Goal: Transaction & Acquisition: Download file/media

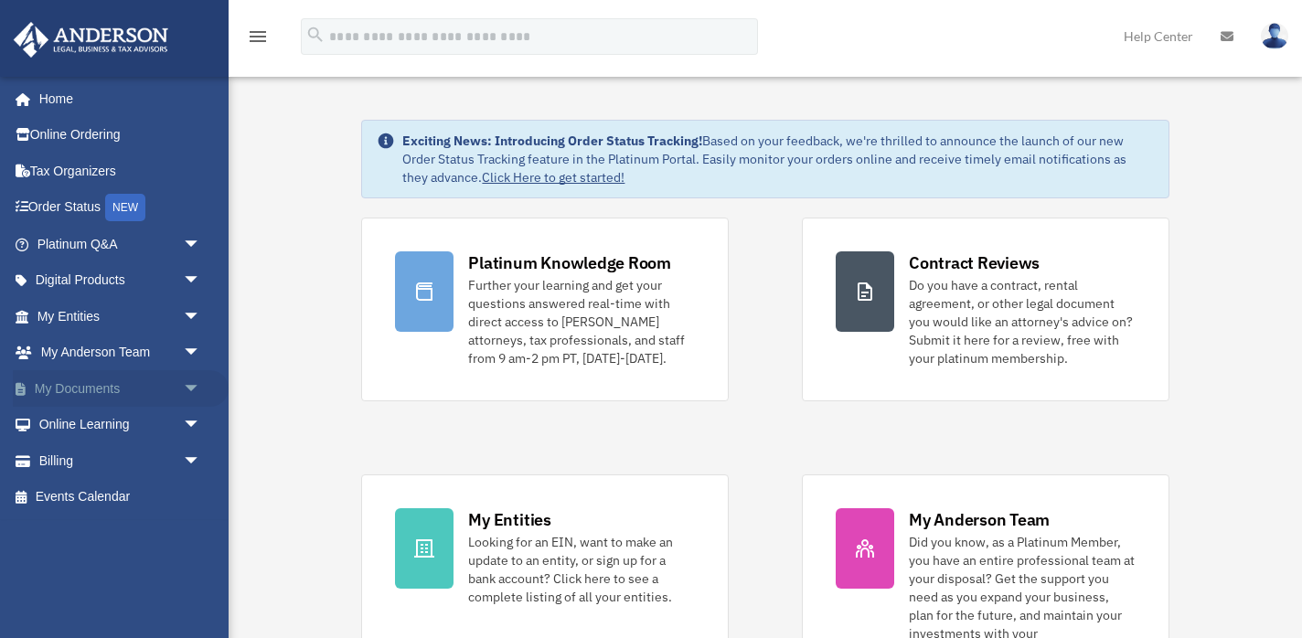
click at [187, 385] on span "arrow_drop_down" at bounding box center [201, 388] width 37 height 37
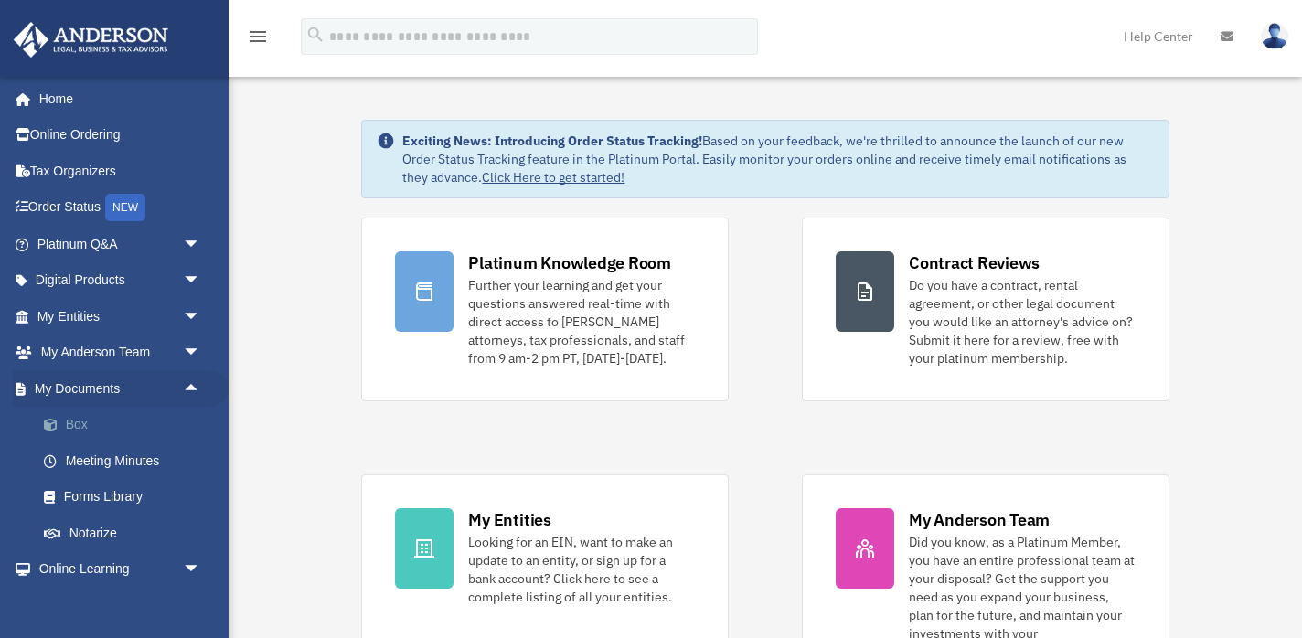
click at [81, 417] on link "Box" at bounding box center [127, 425] width 203 height 37
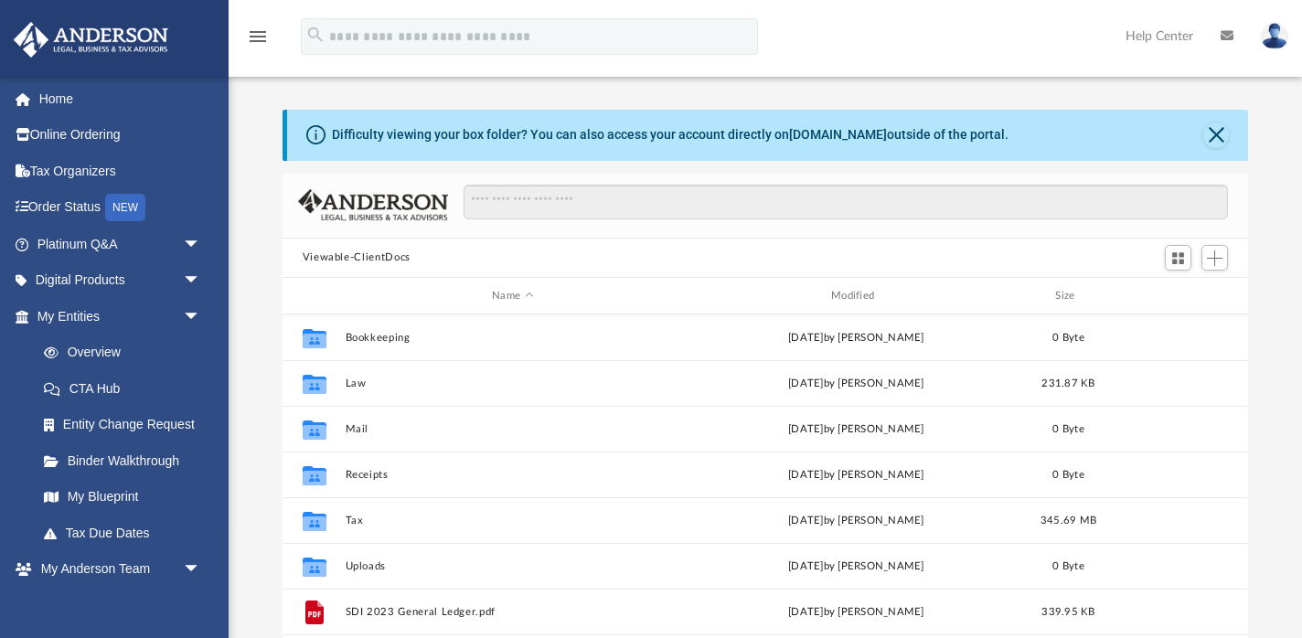
scroll to position [1, 1]
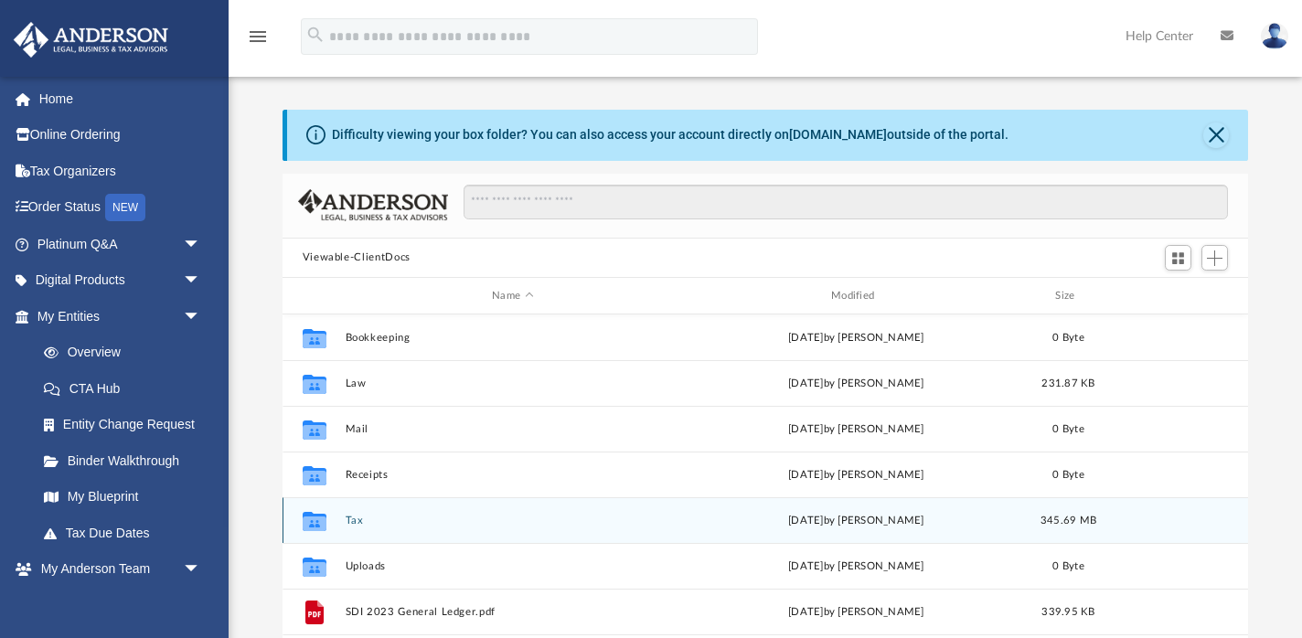
click at [351, 523] on button "Tax" at bounding box center [512, 521] width 335 height 12
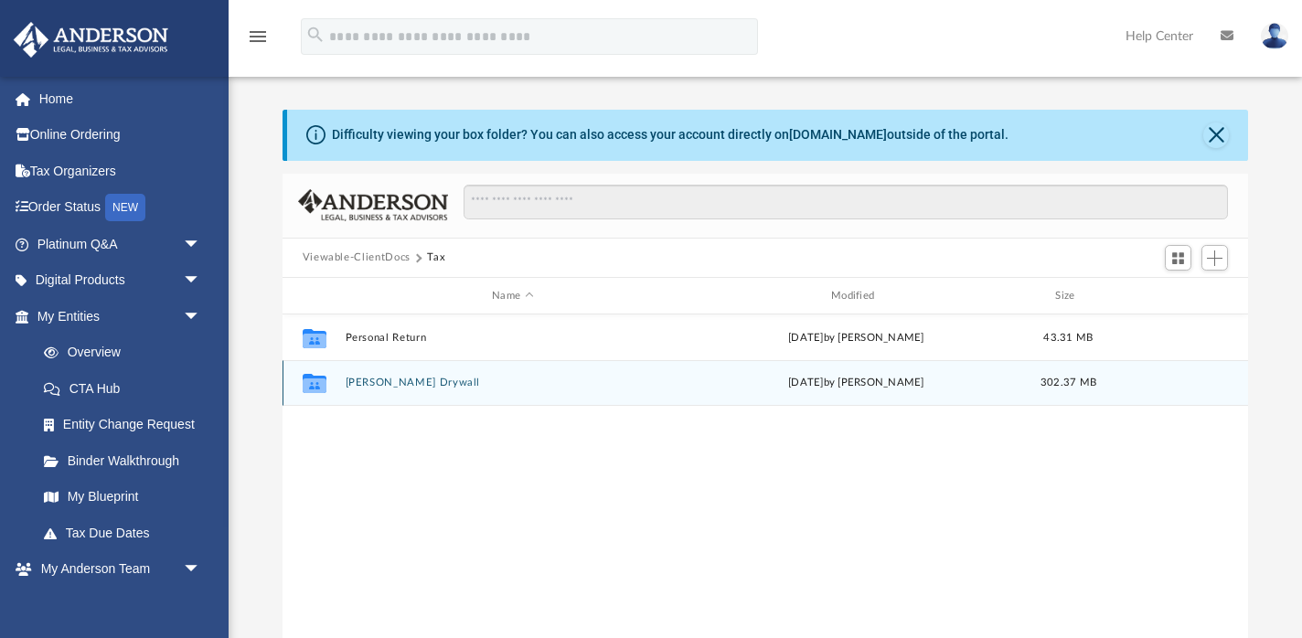
click at [412, 394] on div "Collaborated Folder Shurtliff Drywall Thu Aug 14 2025 by Alex Price 302.37 MB" at bounding box center [765, 383] width 966 height 46
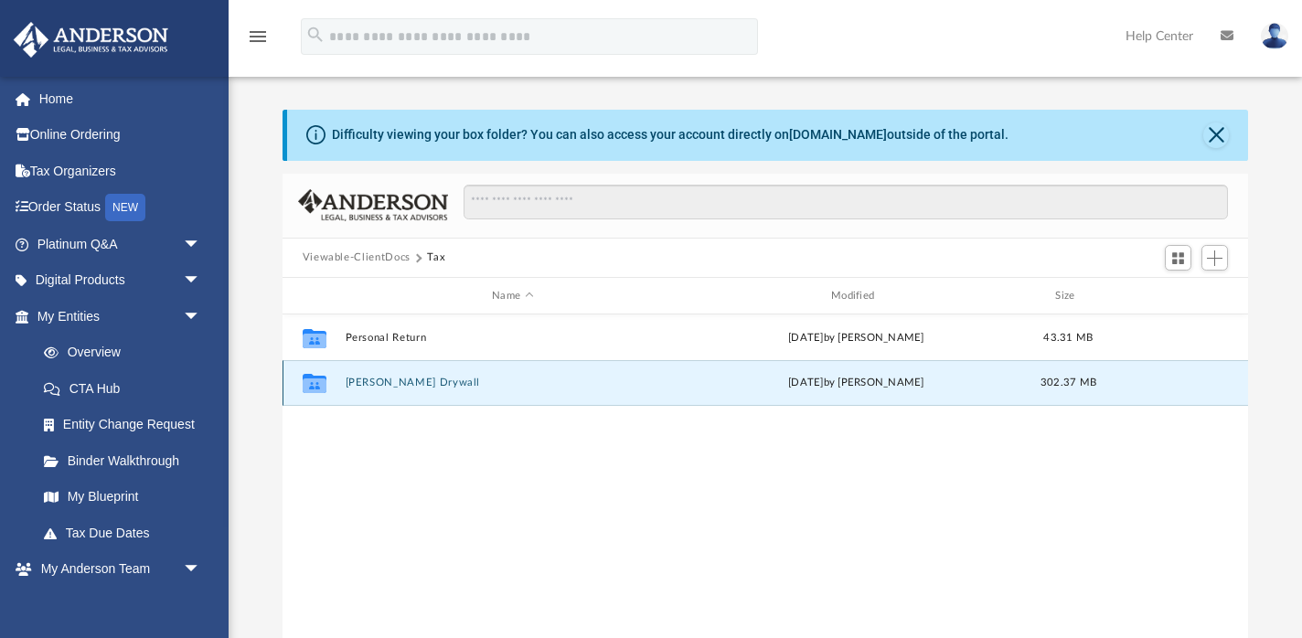
click at [402, 382] on button "Shurtliff Drywall" at bounding box center [512, 383] width 335 height 12
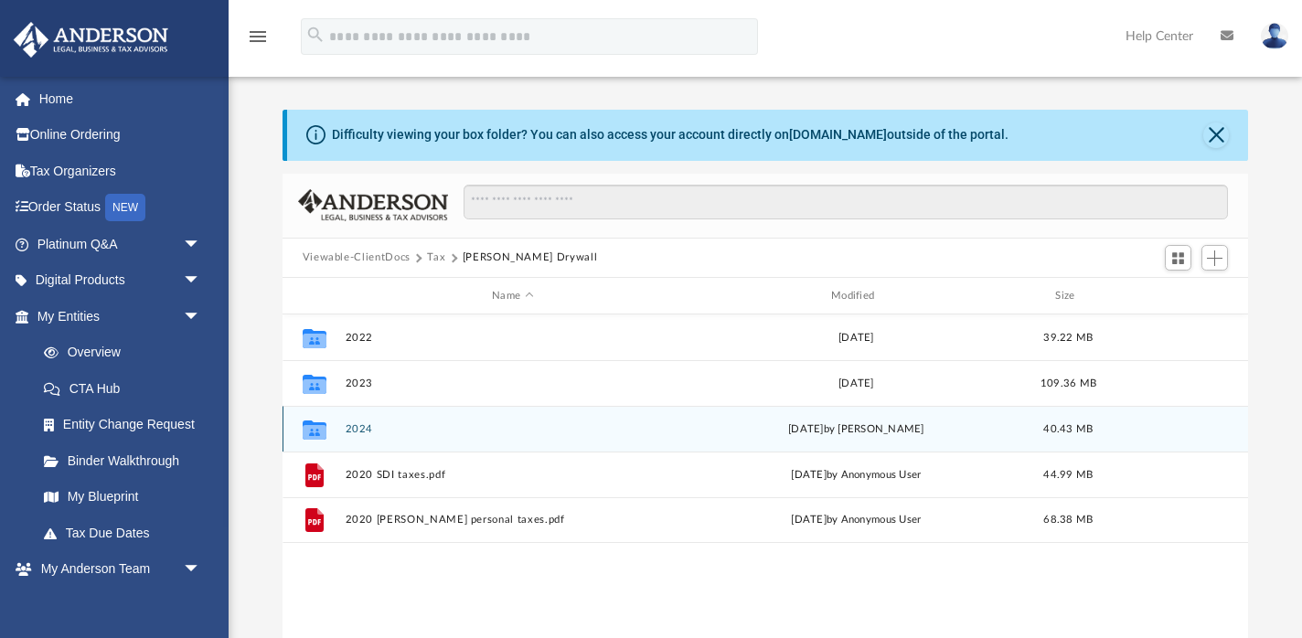
click at [360, 427] on button "2024" at bounding box center [512, 429] width 335 height 12
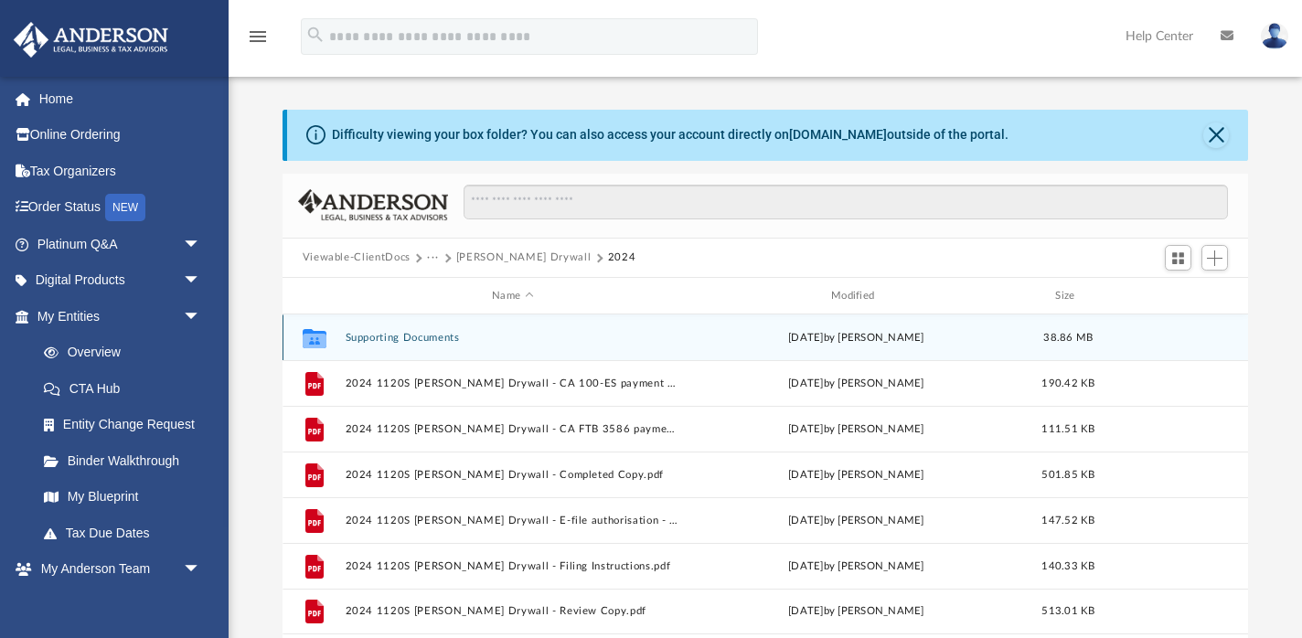
click at [437, 340] on button "Supporting Documents" at bounding box center [512, 338] width 335 height 12
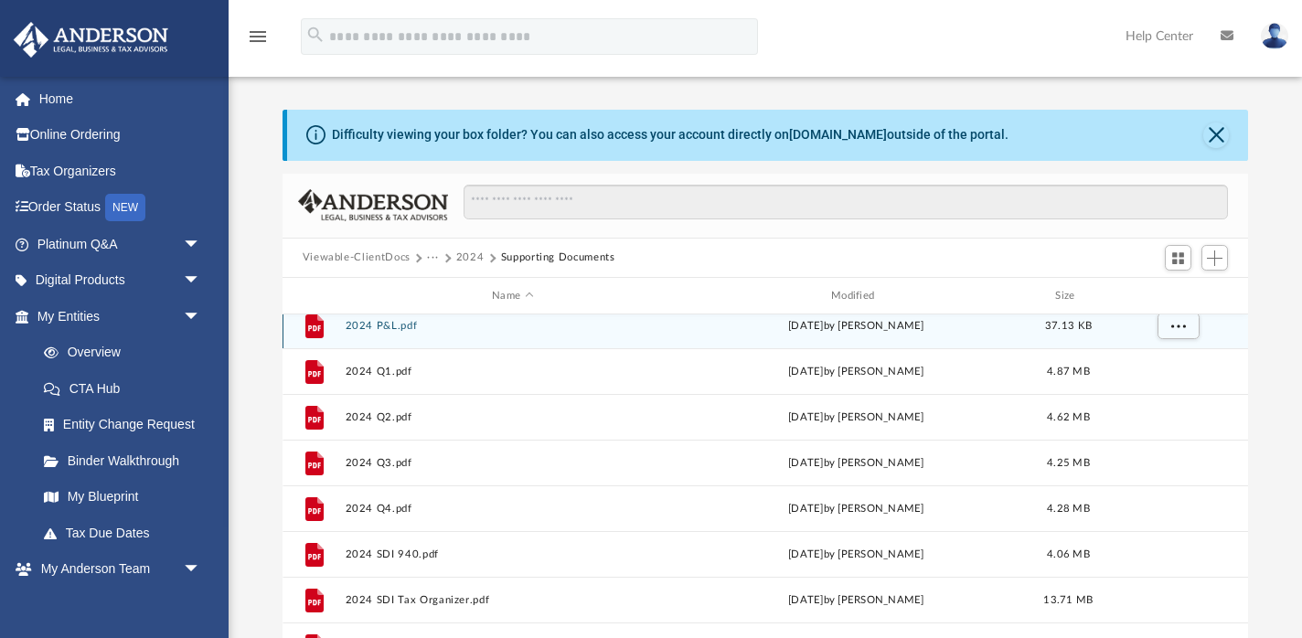
scroll to position [107, 0]
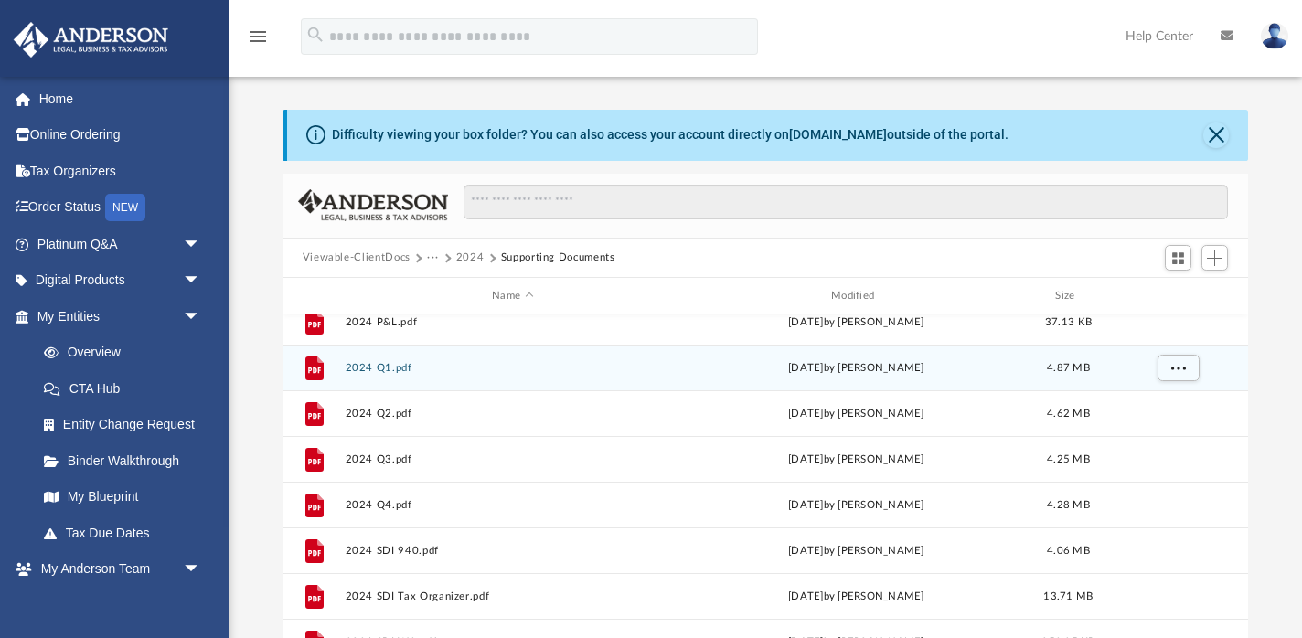
click at [380, 369] on button "2024 Q1.pdf" at bounding box center [512, 368] width 335 height 12
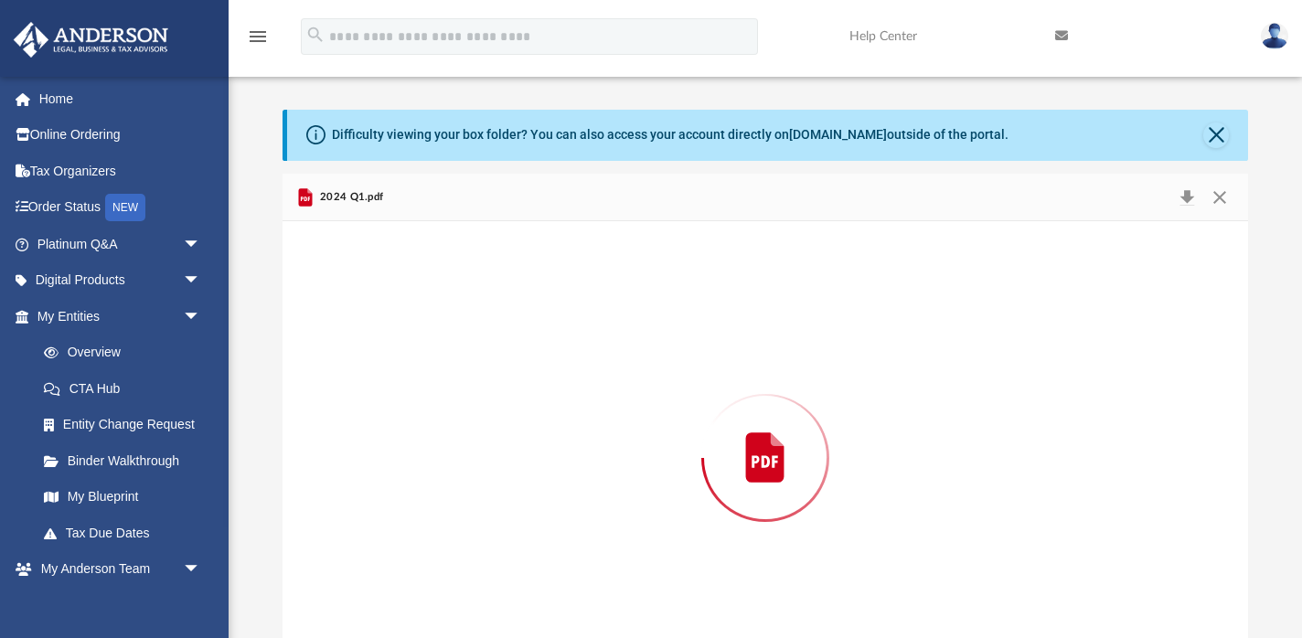
scroll to position [56, 0]
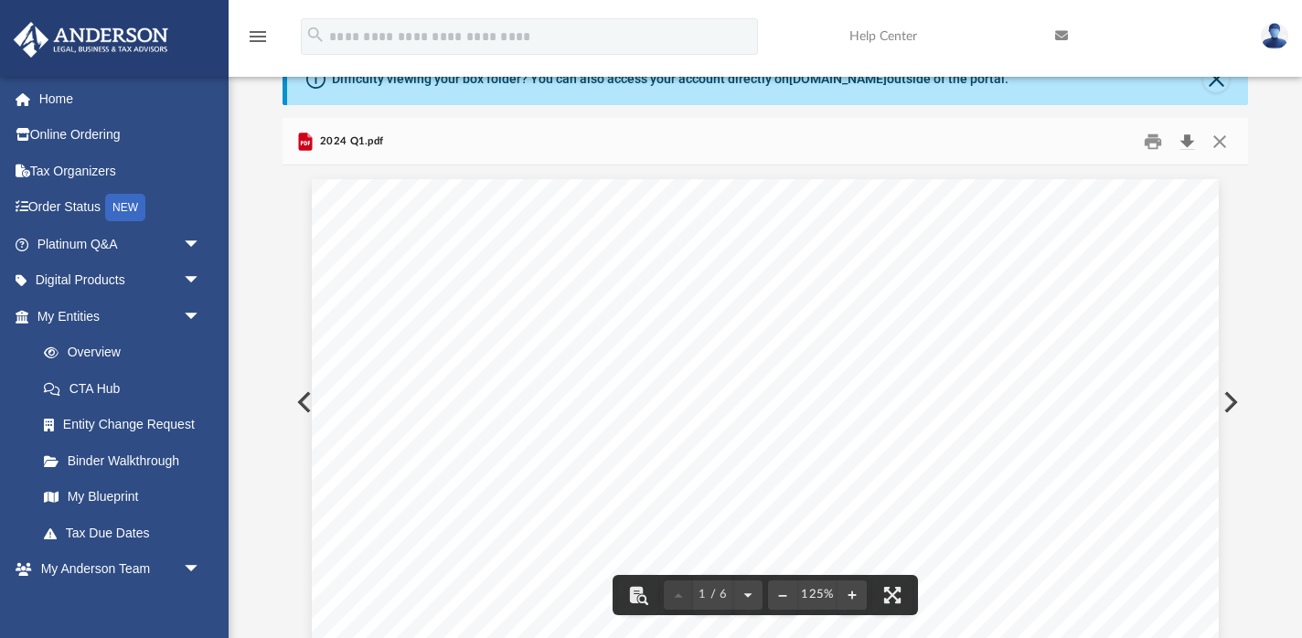
click at [1188, 142] on button "Download" at bounding box center [1186, 141] width 33 height 28
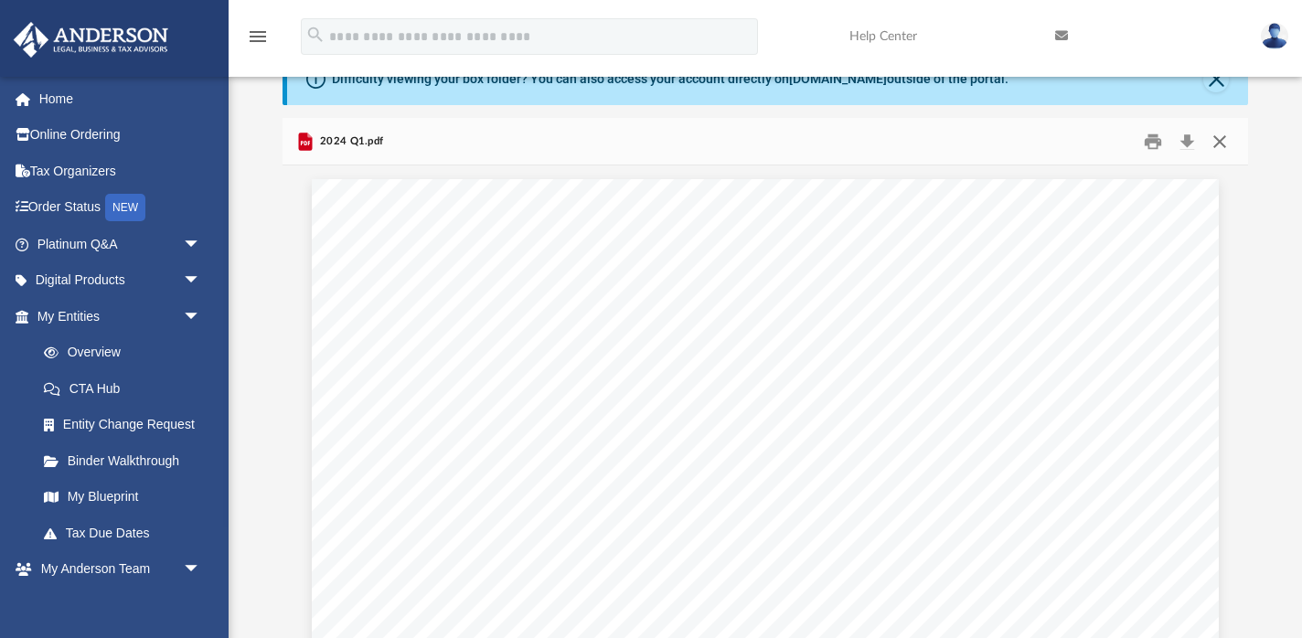
click at [1223, 141] on button "Close" at bounding box center [1219, 141] width 33 height 28
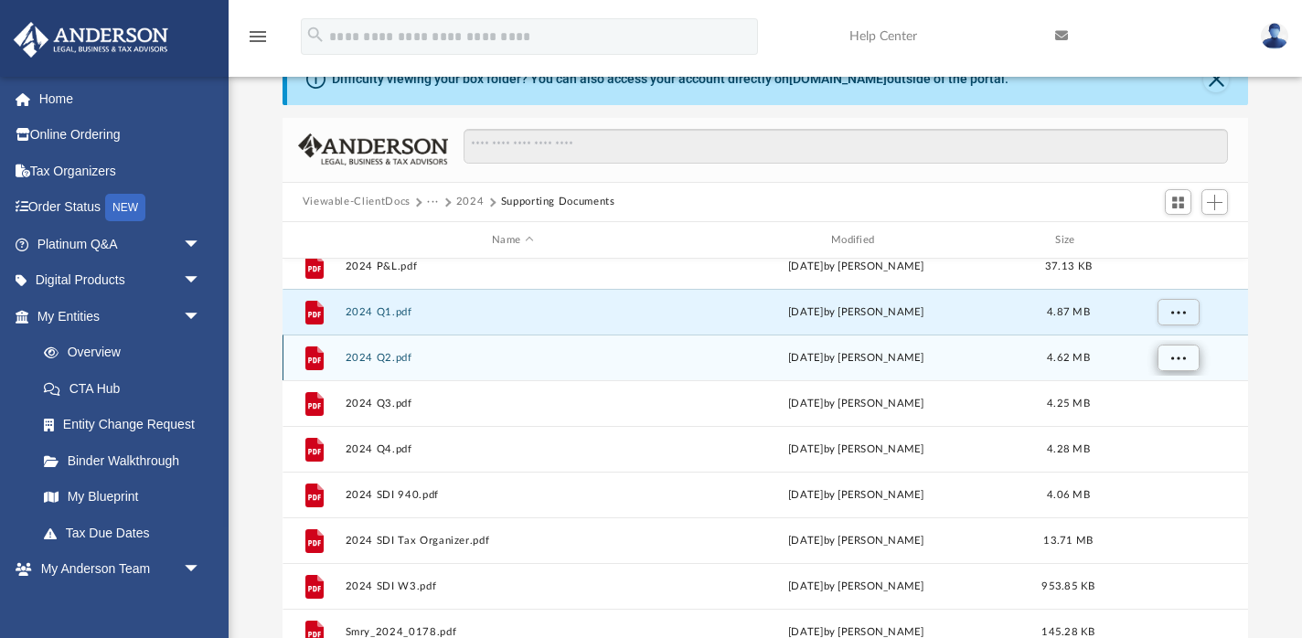
click at [1168, 358] on button "More options" at bounding box center [1177, 358] width 42 height 27
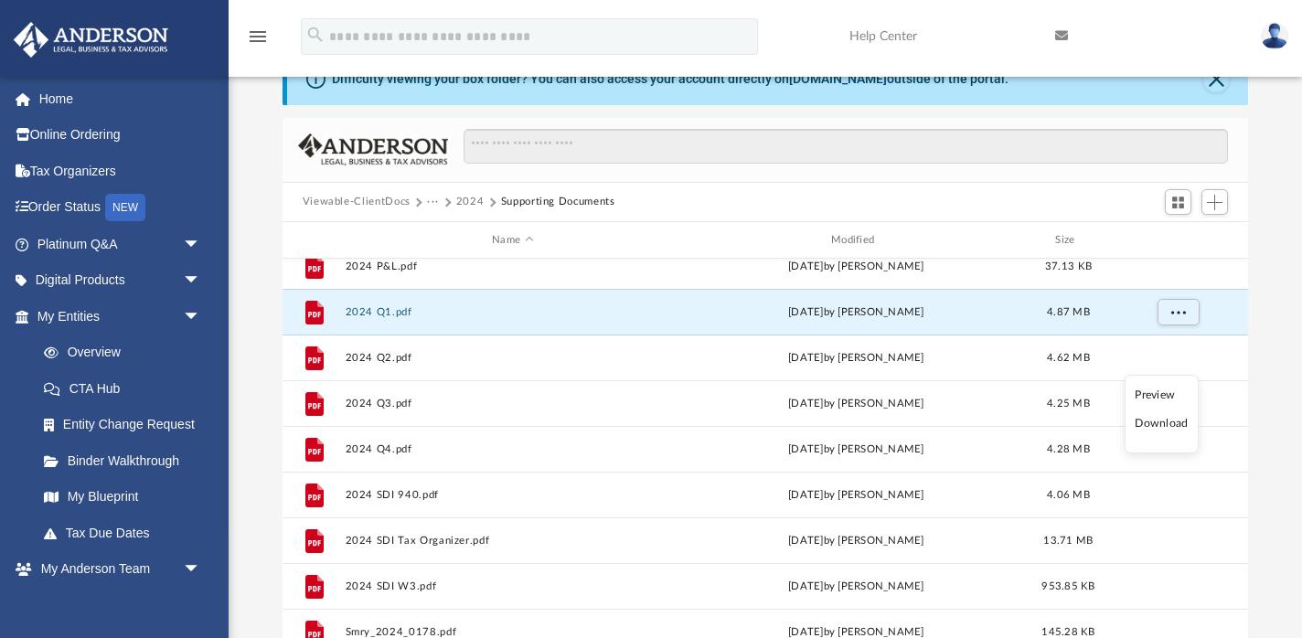
click at [1160, 423] on li "Download" at bounding box center [1160, 423] width 53 height 19
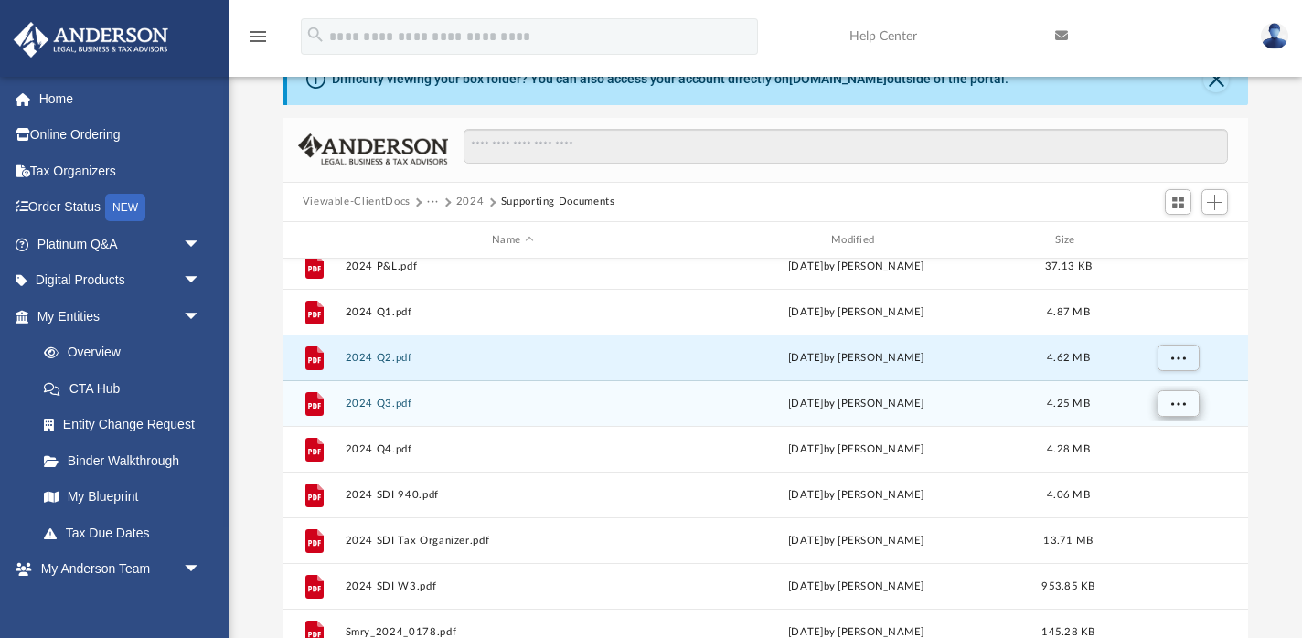
click at [1181, 403] on span "More options" at bounding box center [1177, 404] width 15 height 10
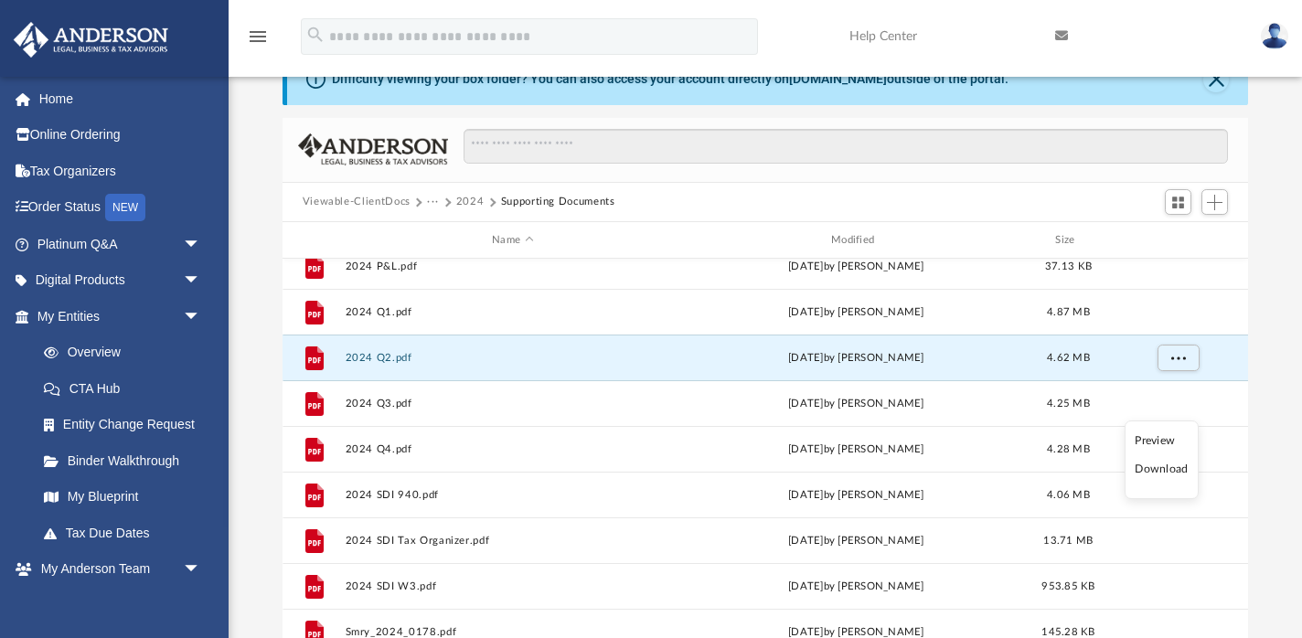
click at [1164, 467] on li "Download" at bounding box center [1160, 469] width 53 height 19
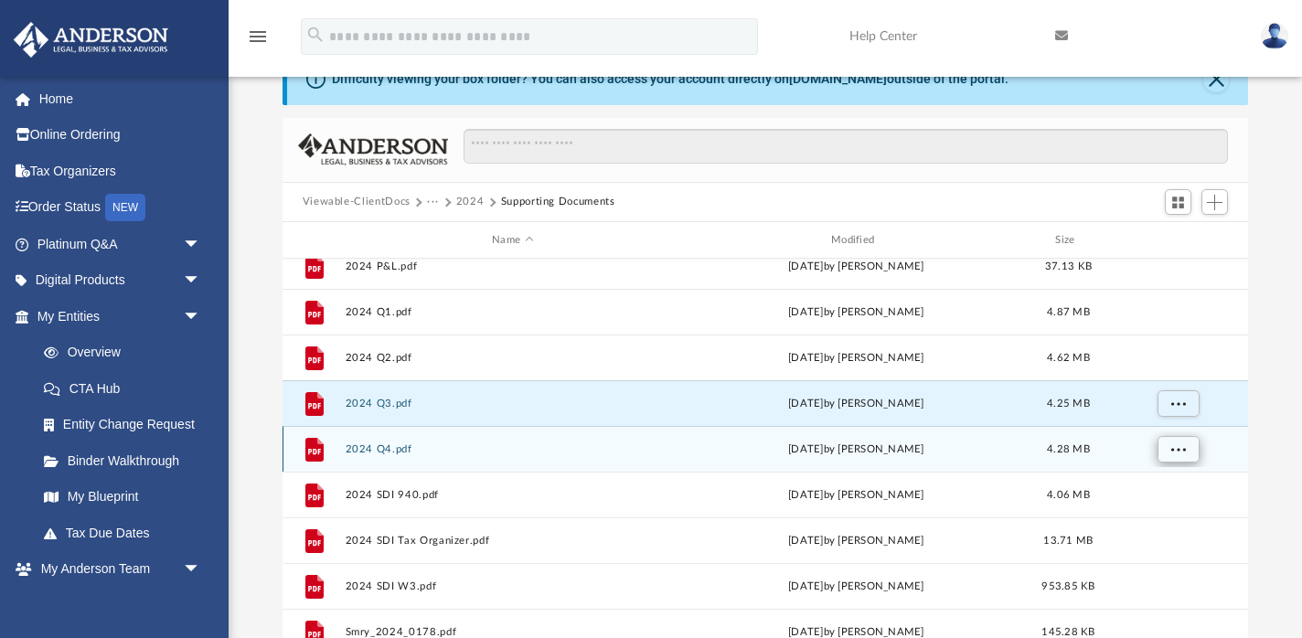
click at [1180, 449] on span "More options" at bounding box center [1177, 449] width 15 height 10
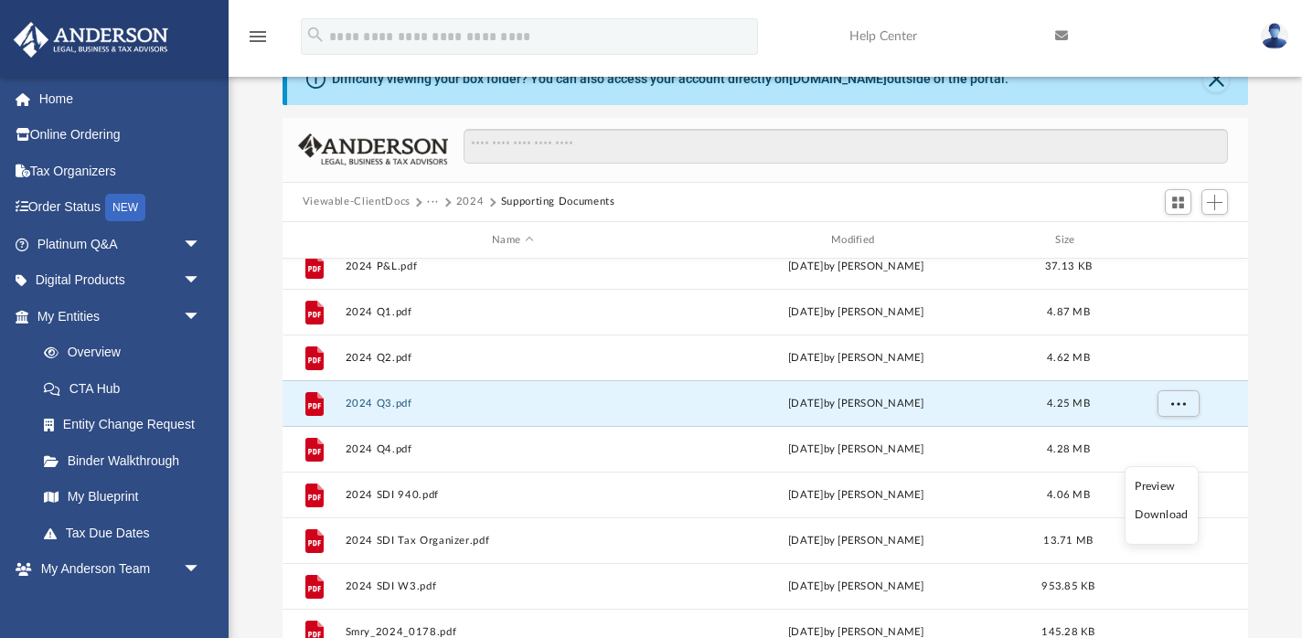
click at [1164, 516] on li "Download" at bounding box center [1160, 514] width 53 height 19
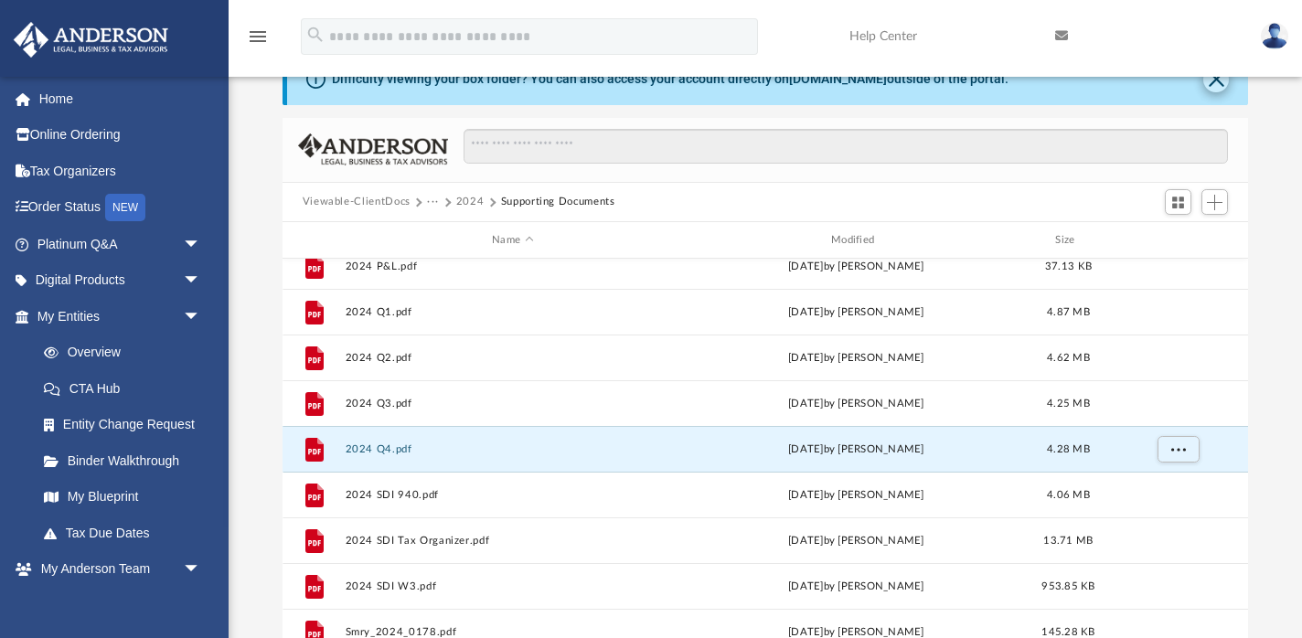
click at [1213, 89] on button "Close" at bounding box center [1216, 80] width 26 height 26
